Goal: Transaction & Acquisition: Purchase product/service

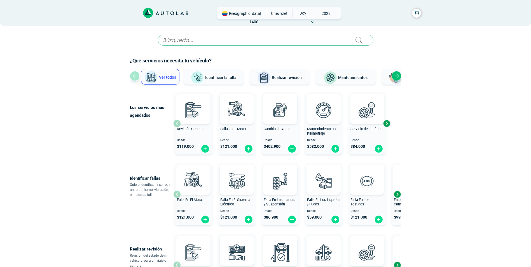
click at [193, 40] on input "text" at bounding box center [265, 40] width 215 height 11
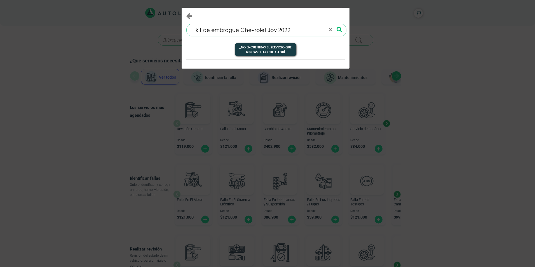
type input "kit de embrague Chevrolet Joy 2022"
click at [339, 27] on icon at bounding box center [338, 30] width 5 height 6
click at [304, 30] on input "kit de embrague Chevrolet Joy 2022" at bounding box center [258, 30] width 135 height 12
click at [275, 49] on button "¿No encuentras el servicio que buscas? Haz click aquí" at bounding box center [266, 49] width 62 height 13
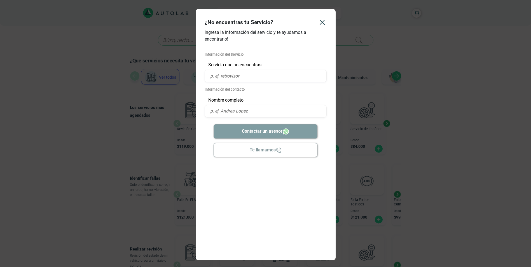
click at [235, 77] on input "text" at bounding box center [265, 76] width 122 height 13
type input "Kit de embrague Chevrolet Joy 2022"
click at [225, 109] on input "text" at bounding box center [265, 111] width 122 height 13
type input "[PERSON_NAME] De La [PERSON_NAME]"
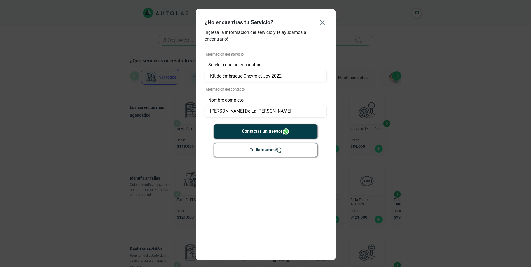
click at [322, 21] on icon "Close" at bounding box center [321, 22] width 9 height 9
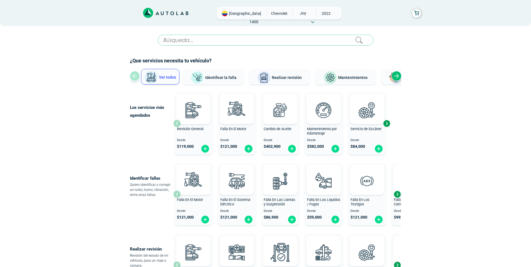
click at [269, 11] on span "CHEVROLET" at bounding box center [279, 13] width 20 height 8
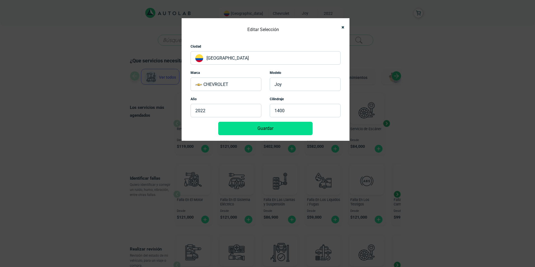
click at [269, 129] on button "Guardar" at bounding box center [265, 128] width 94 height 13
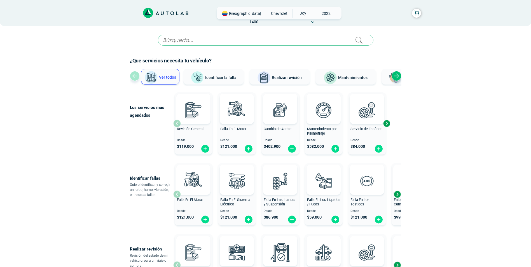
click at [293, 12] on span "JOY" at bounding box center [303, 13] width 20 height 8
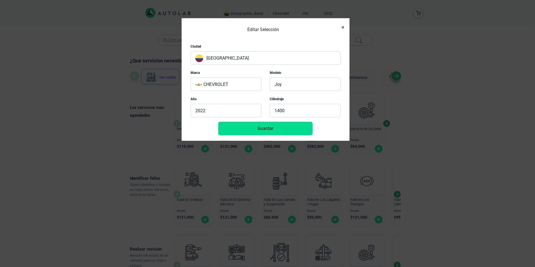
click at [342, 25] on icon "Close" at bounding box center [342, 27] width 3 height 4
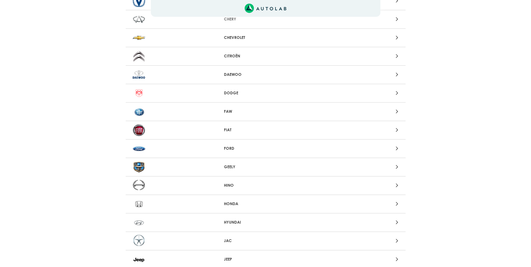
scroll to position [66, 0]
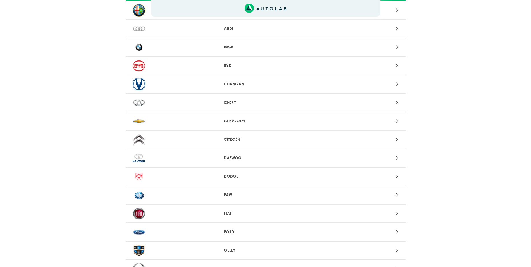
click at [233, 121] on p "CHEVROLET" at bounding box center [265, 121] width 83 height 6
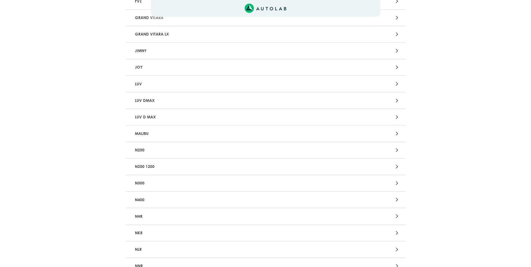
scroll to position [783, 0]
click at [148, 68] on p "JOY" at bounding box center [220, 67] width 174 height 10
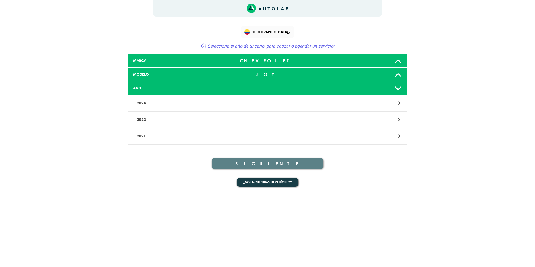
click at [145, 119] on p "2022" at bounding box center [222, 119] width 174 height 10
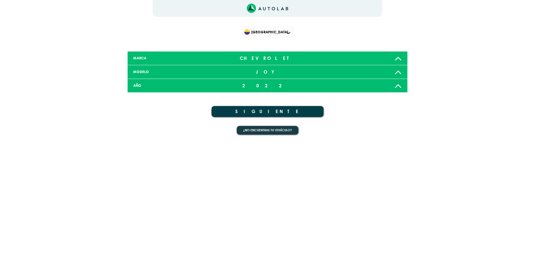
click at [264, 110] on button "SIGUIENTE" at bounding box center [267, 111] width 112 height 11
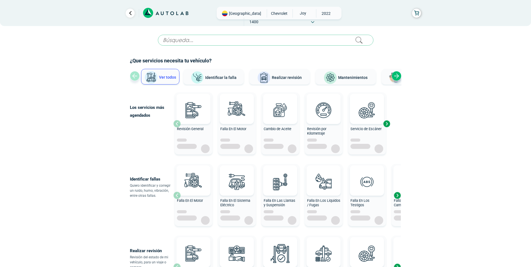
click at [396, 74] on div "Next slide" at bounding box center [396, 76] width 10 height 10
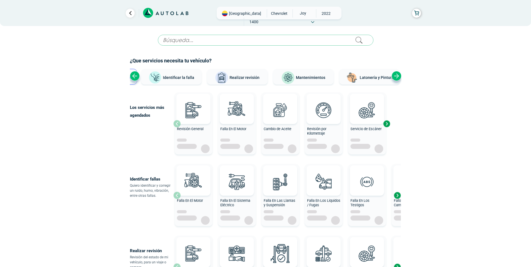
click at [396, 74] on div "Next slide" at bounding box center [396, 76] width 10 height 10
click at [133, 76] on div "Previous slide" at bounding box center [135, 76] width 10 height 10
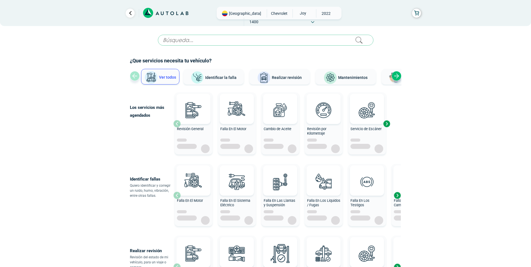
click at [166, 76] on span "Ver todos" at bounding box center [167, 77] width 17 height 4
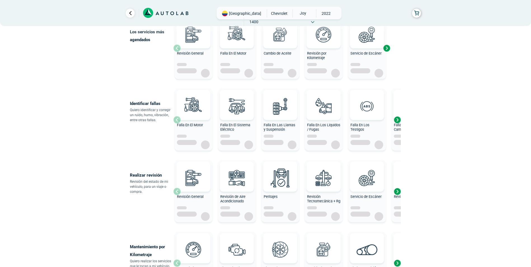
scroll to position [74, 0]
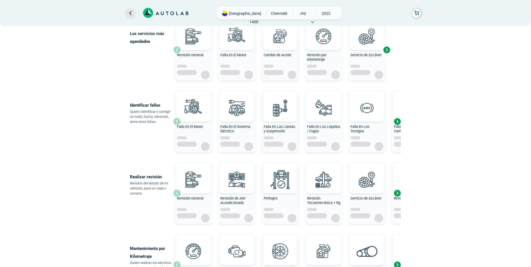
click at [131, 11] on link "Ir al paso anterior" at bounding box center [130, 13] width 9 height 9
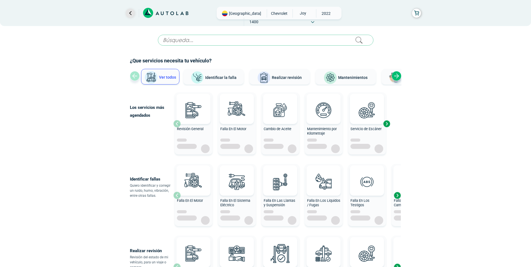
click at [132, 11] on link "Ir al paso anterior" at bounding box center [130, 13] width 9 height 9
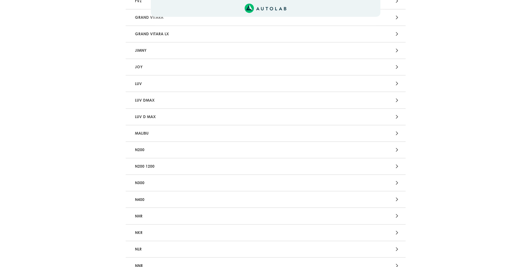
scroll to position [66, 0]
